Goal: Find specific page/section: Find specific page/section

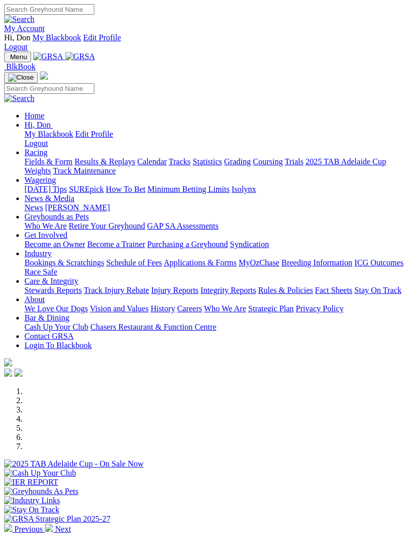
scroll to position [124, 0]
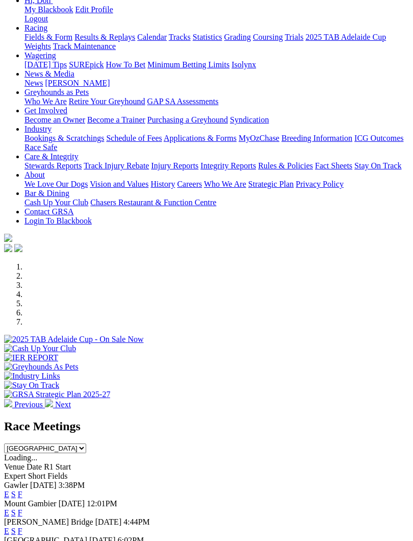
click at [22, 527] on link "F" at bounding box center [20, 531] width 5 height 9
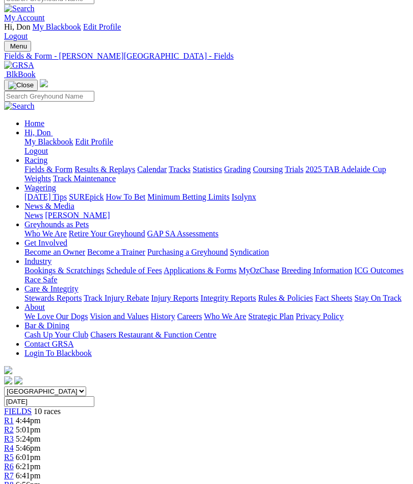
scroll to position [0, 17]
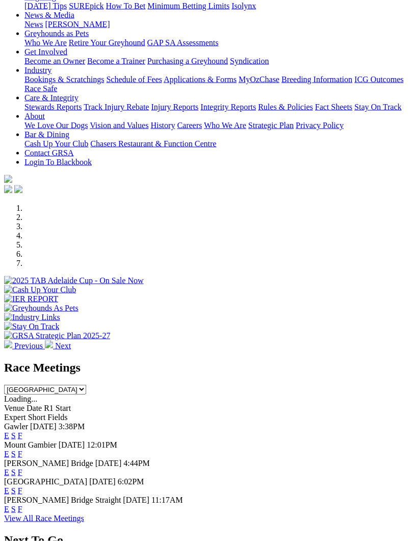
scroll to position [184, 0]
click at [22, 431] on link "F" at bounding box center [20, 435] width 5 height 9
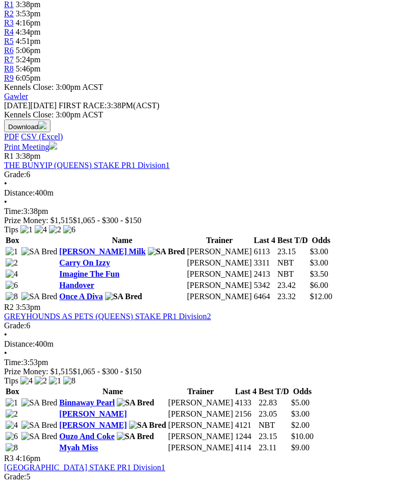
scroll to position [426, 0]
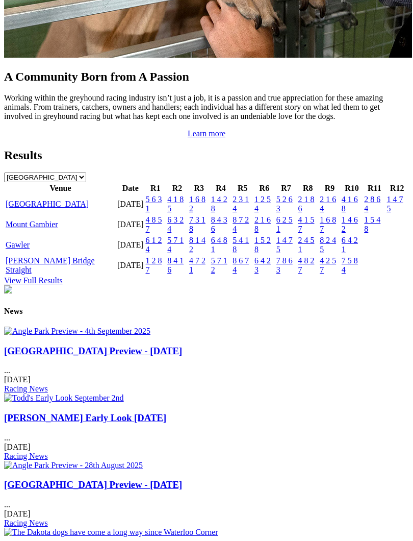
scroll to position [1076, 0]
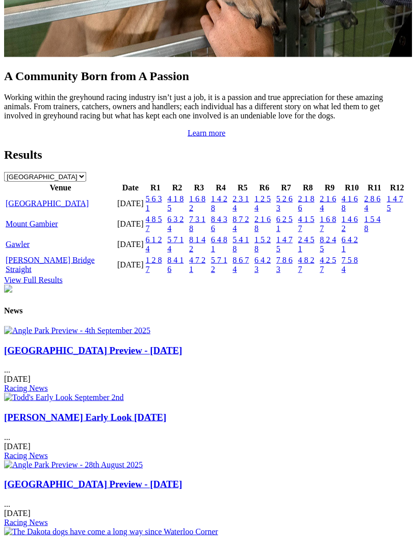
click at [45, 208] on link "[GEOGRAPHIC_DATA]" at bounding box center [47, 203] width 83 height 9
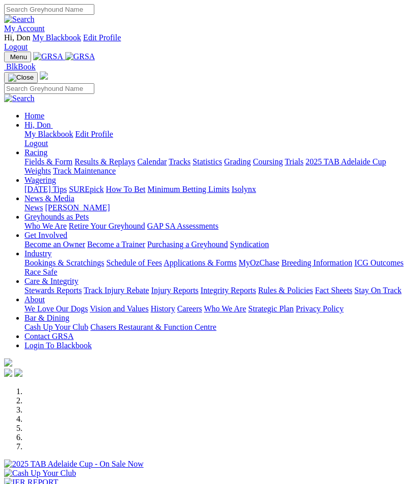
scroll to position [1105, 0]
